Goal: Information Seeking & Learning: Check status

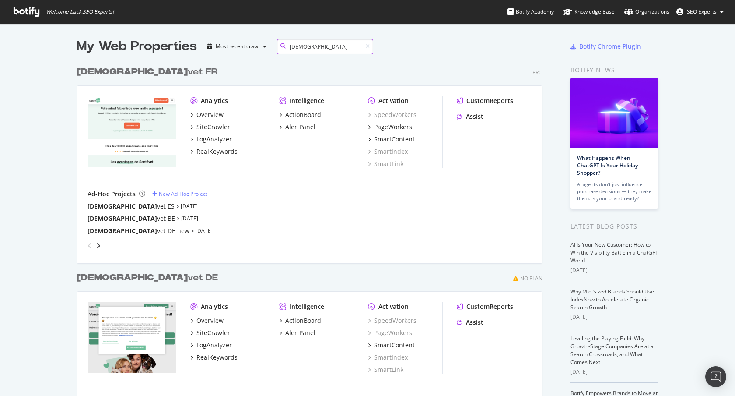
scroll to position [365, 467]
type input "santevet"
click at [114, 209] on div "[DEMOGRAPHIC_DATA] ES" at bounding box center [126, 206] width 77 height 9
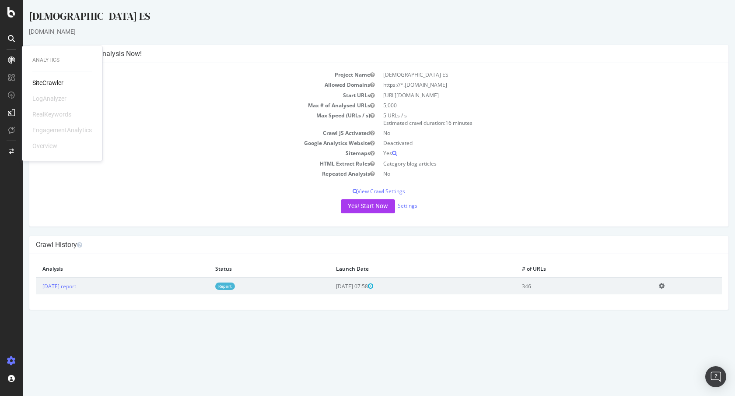
click at [53, 81] on div "SiteCrawler" at bounding box center [47, 82] width 31 height 9
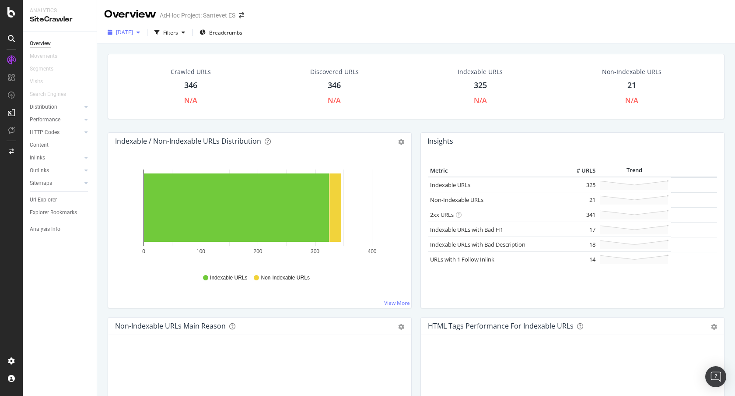
click at [133, 32] on span "[DATE]" at bounding box center [124, 31] width 17 height 7
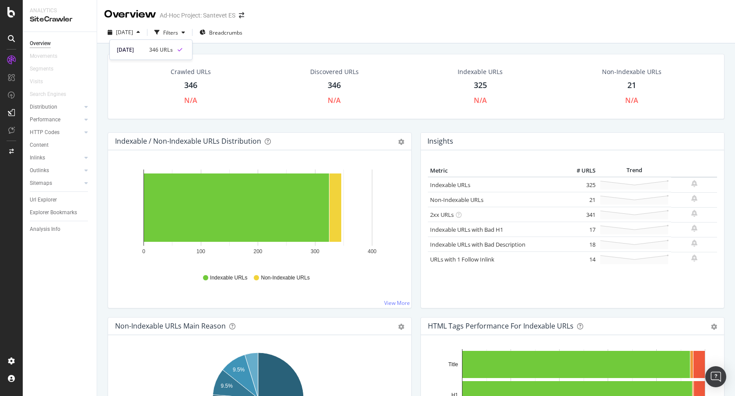
click at [371, 39] on div "[DATE] Filters Breadcrumbs" at bounding box center [416, 34] width 638 height 18
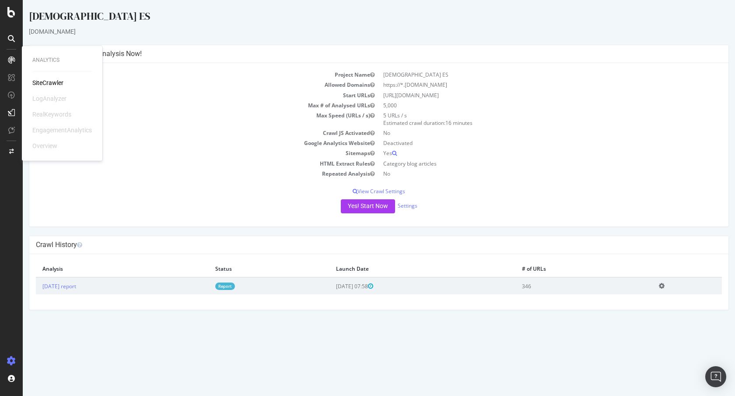
click at [199, 90] on td "Start URLs" at bounding box center [207, 95] width 343 height 10
drag, startPoint x: 187, startPoint y: 155, endPoint x: 98, endPoint y: 98, distance: 105.1
click at [187, 155] on td "Sitemaps" at bounding box center [207, 153] width 343 height 10
click at [13, 60] on icon at bounding box center [11, 59] width 7 height 7
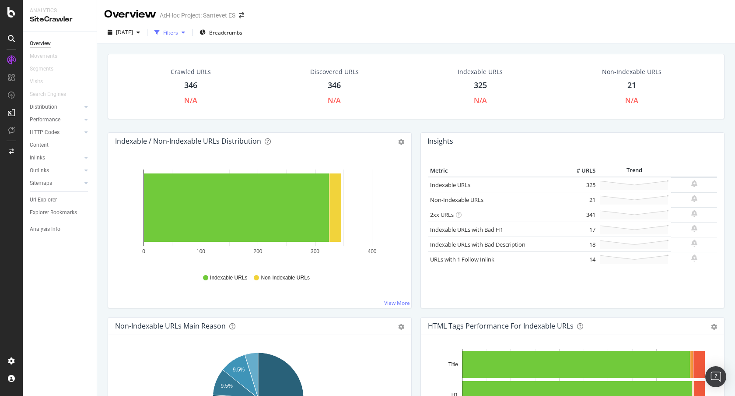
click at [178, 35] on div "Filters" at bounding box center [170, 32] width 15 height 7
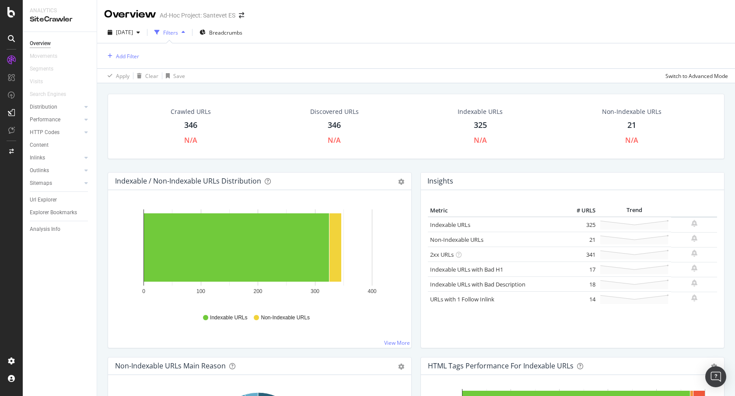
click at [178, 35] on div "Filters" at bounding box center [170, 32] width 15 height 7
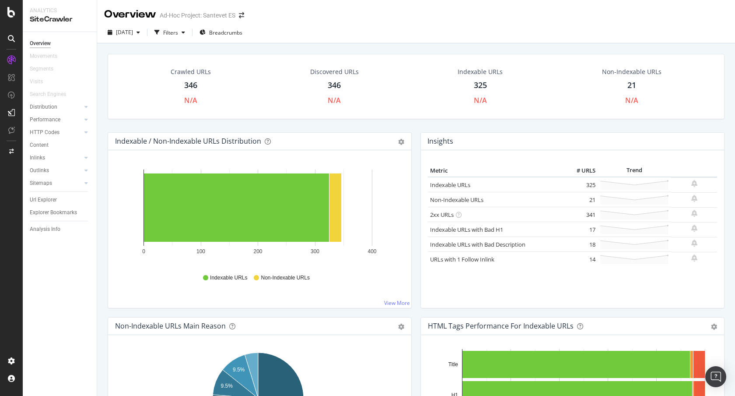
click at [390, 38] on div "[DATE] Filters Breadcrumbs" at bounding box center [416, 34] width 638 height 18
